Goal: Information Seeking & Learning: Learn about a topic

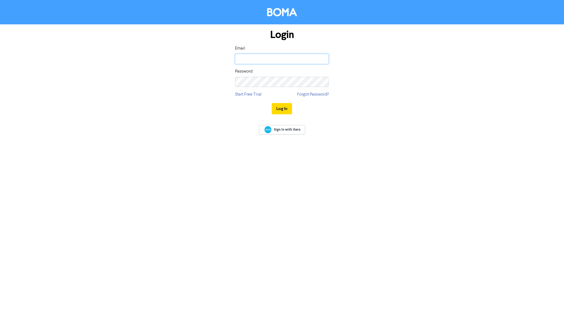
click at [290, 61] on input "email" at bounding box center [282, 59] width 94 height 10
type input "social@capstonemarketing.com.au"
click at [284, 110] on button "Log In" at bounding box center [282, 108] width 20 height 11
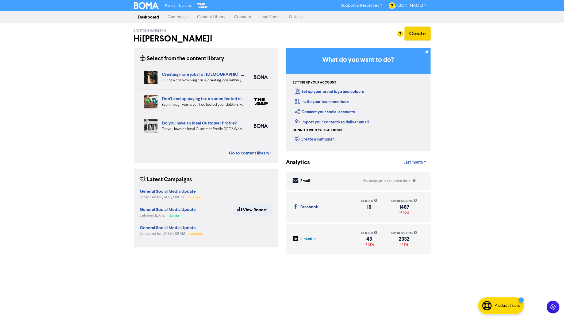
click at [415, 33] on button "Create" at bounding box center [418, 33] width 26 height 13
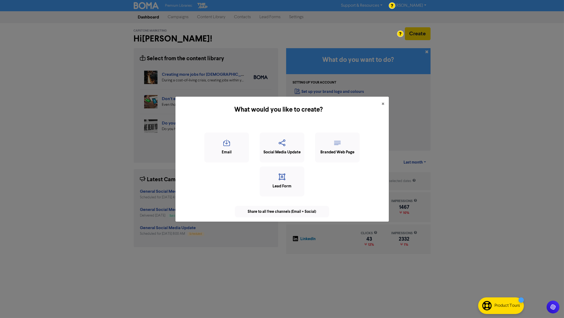
click at [455, 34] on div "What would you like to create? × Email Social Media Update Branded Web Page Lea…" at bounding box center [282, 159] width 564 height 318
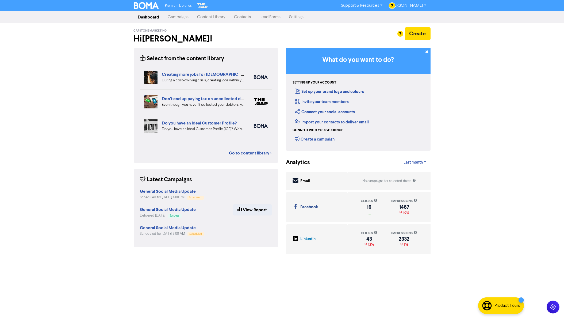
click at [206, 18] on link "Content Library" at bounding box center [211, 17] width 37 height 11
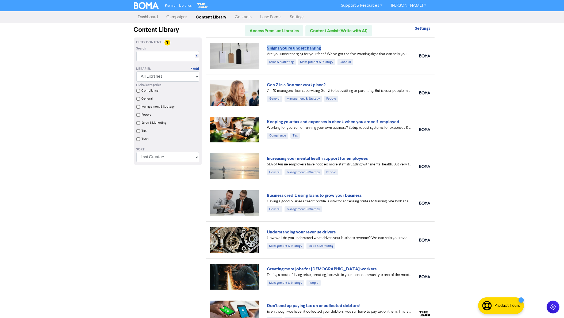
scroll to position [1, 0]
